Goal: Task Accomplishment & Management: Manage account settings

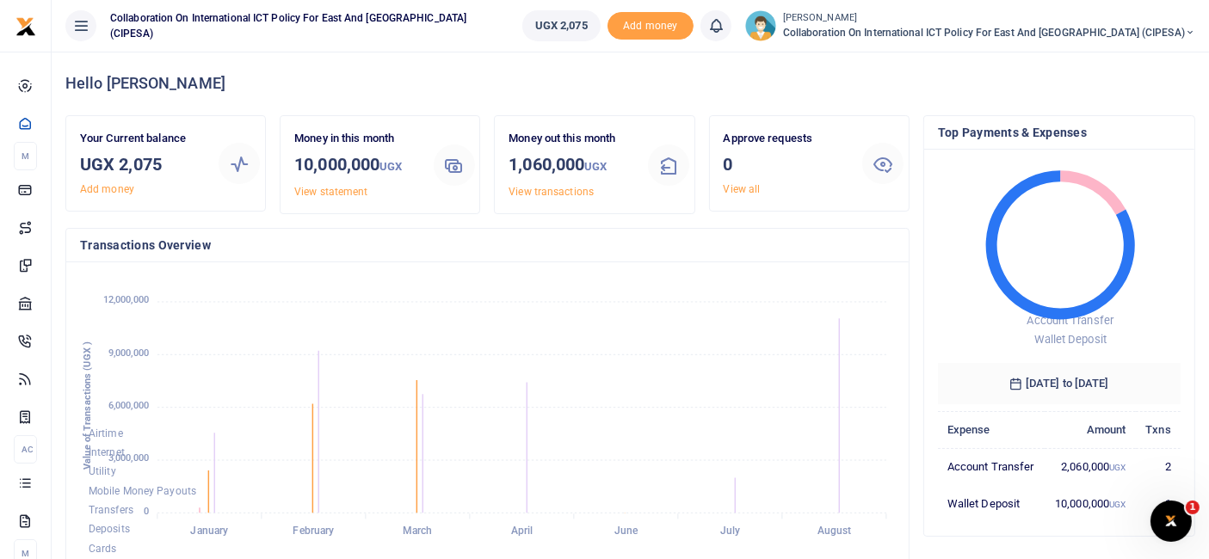
click at [1182, 30] on span "Collaboration on International ICT Policy For East and [GEOGRAPHIC_DATA] (CIPES…" at bounding box center [989, 32] width 412 height 15
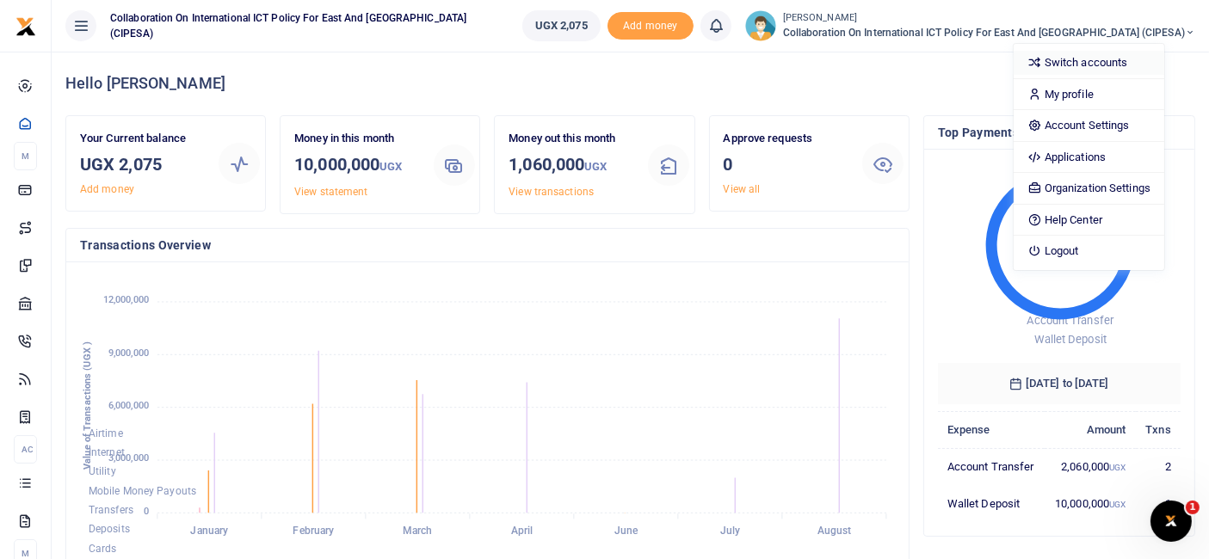
click at [1105, 59] on link "Switch accounts" at bounding box center [1089, 63] width 151 height 24
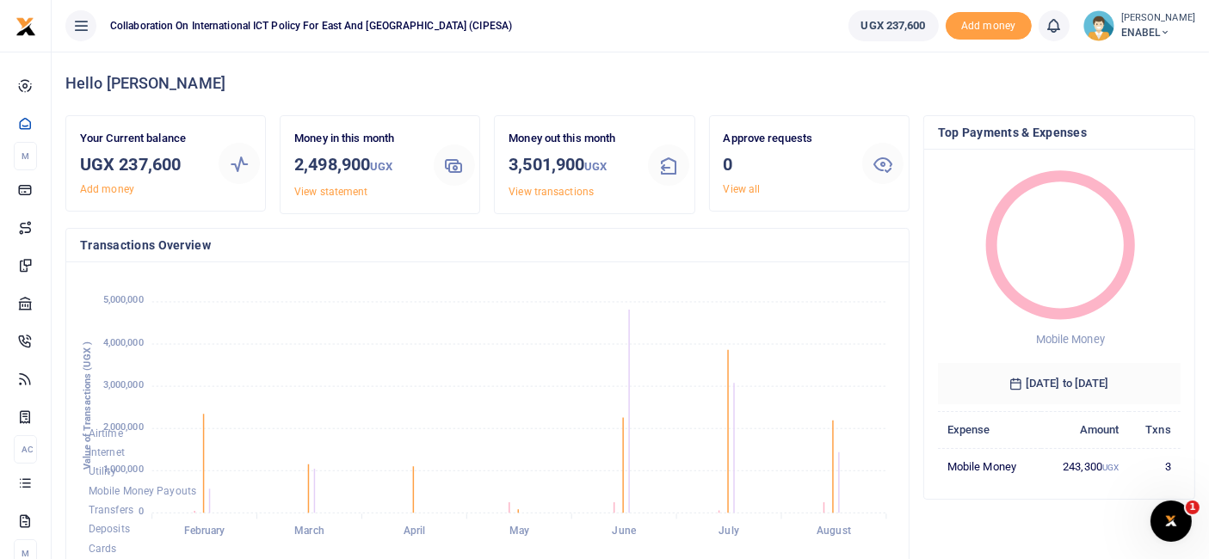
click at [1160, 26] on span "ENABEL" at bounding box center [1158, 32] width 74 height 15
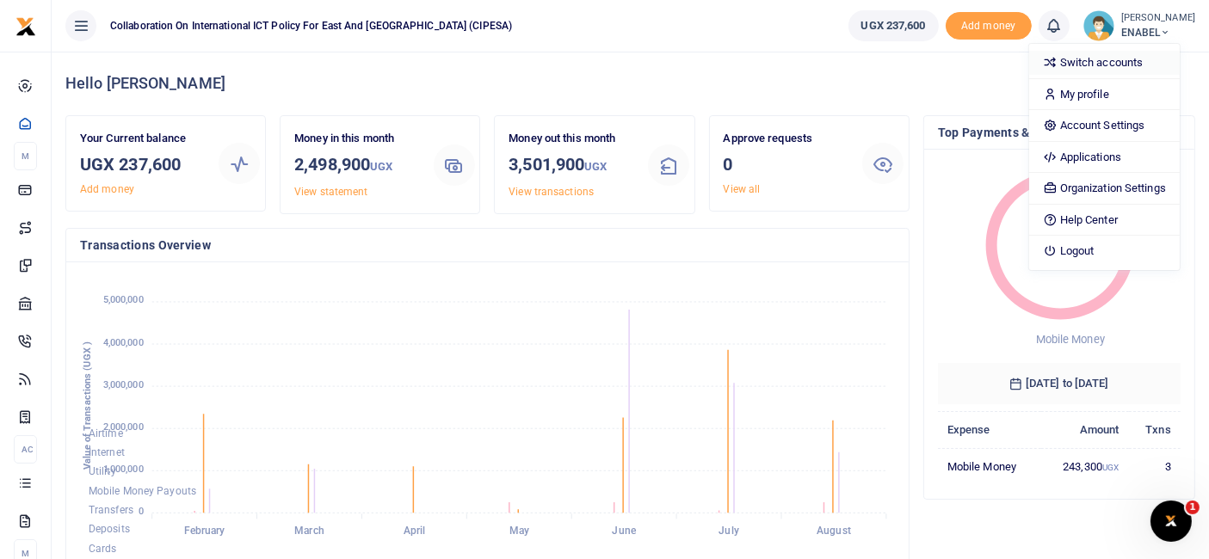
click at [1119, 54] on link "Switch accounts" at bounding box center [1104, 63] width 151 height 24
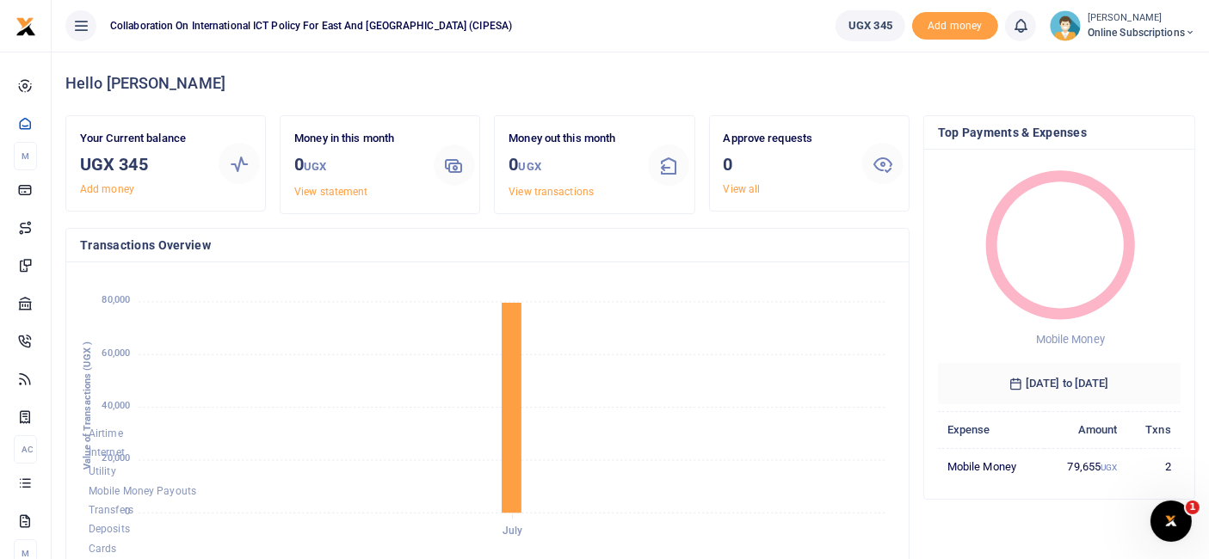
click at [1168, 32] on span "Online Subscriptions" at bounding box center [1142, 32] width 108 height 15
